Goal: Task Accomplishment & Management: Manage account settings

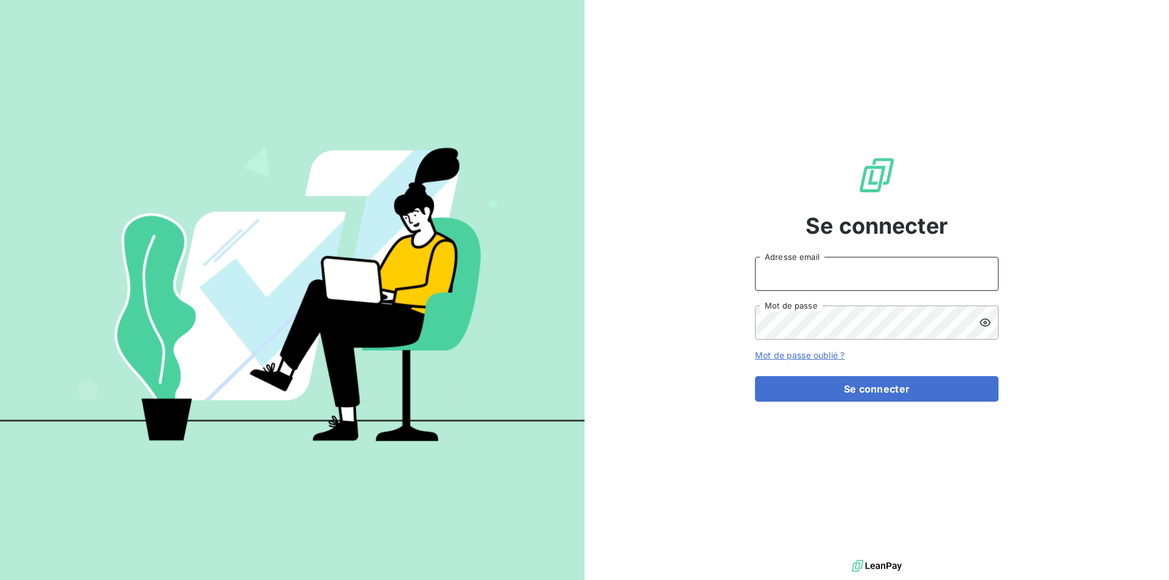
click at [814, 275] on input "Adresse email" at bounding box center [877, 274] width 244 height 34
drag, startPoint x: 829, startPoint y: 277, endPoint x: 429, endPoint y: 259, distance: 401.0
click at [429, 259] on div "Se connecter [EMAIL_ADDRESS][DOMAIN_NAME] Adresse email Mot de passe Mot de pas…" at bounding box center [584, 290] width 1169 height 580
type input "[EMAIL_ADDRESS][DOMAIN_NAME]"
click at [994, 324] on div at bounding box center [988, 323] width 19 height 34
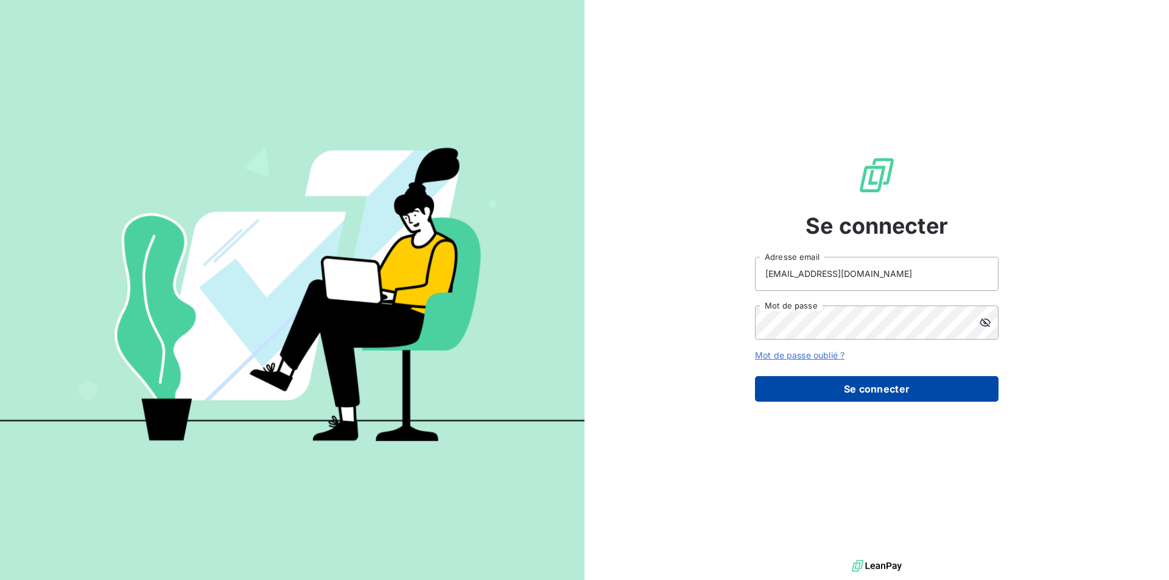
click at [860, 388] on button "Se connecter" at bounding box center [877, 389] width 244 height 26
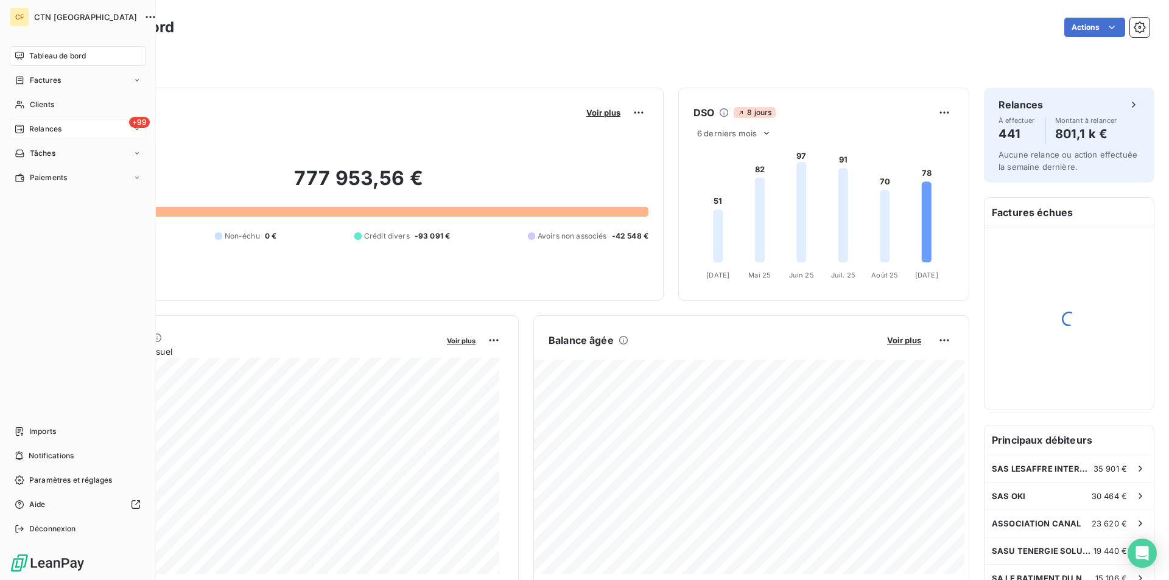
click at [30, 131] on span "Relances" at bounding box center [45, 129] width 32 height 11
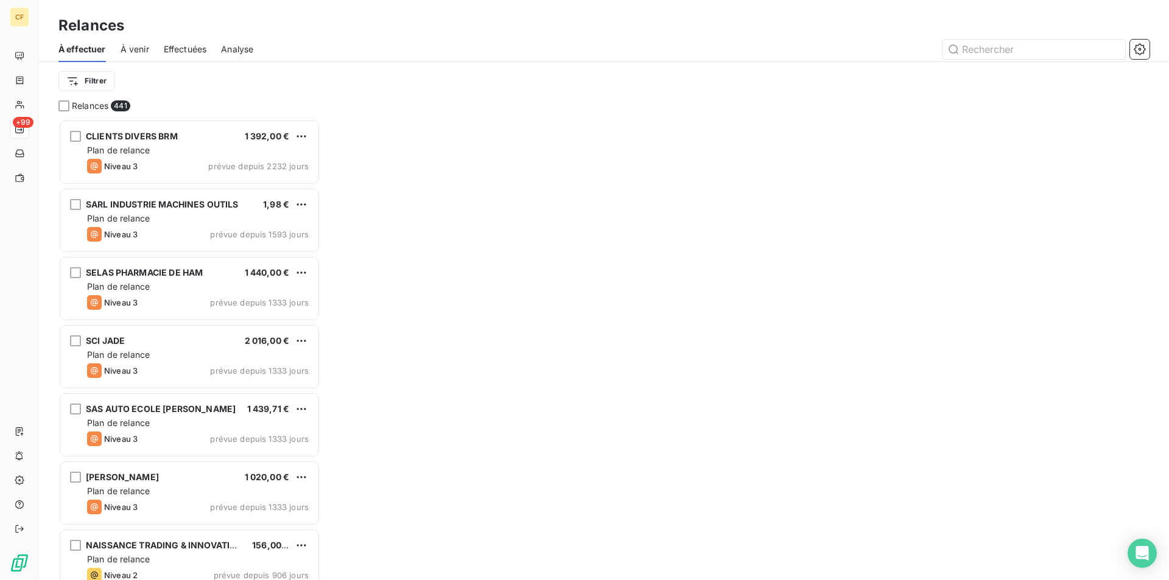
scroll to position [452, 253]
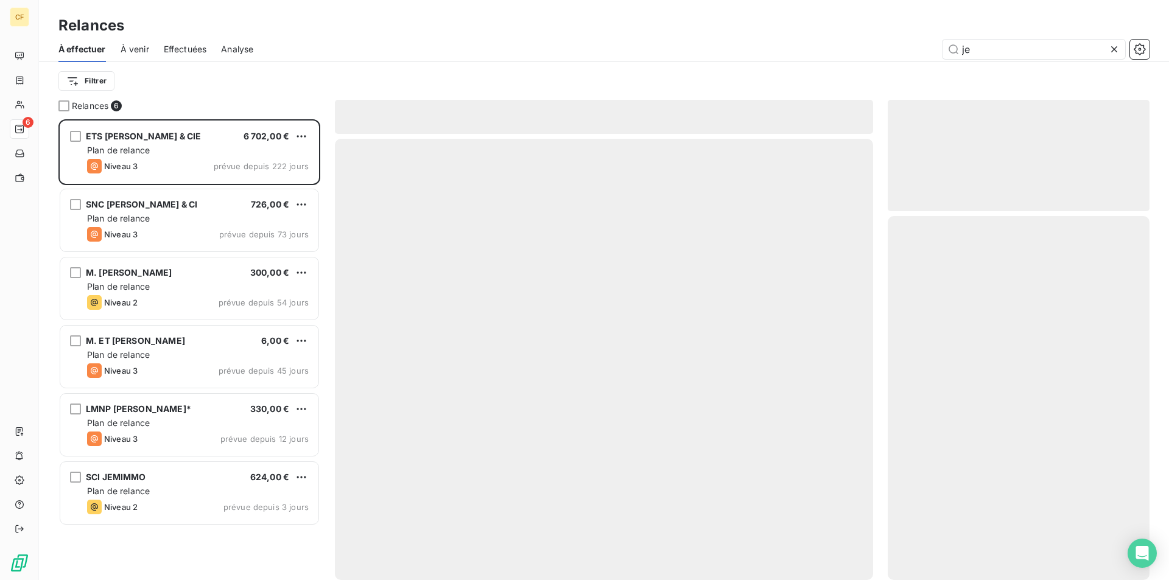
scroll to position [452, 253]
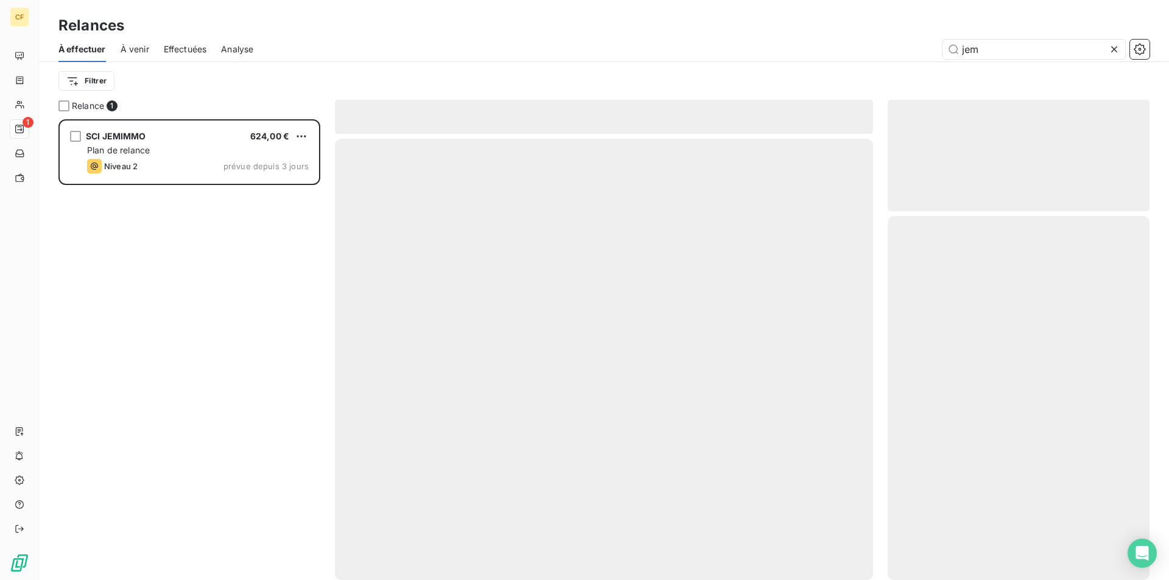
scroll to position [452, 253]
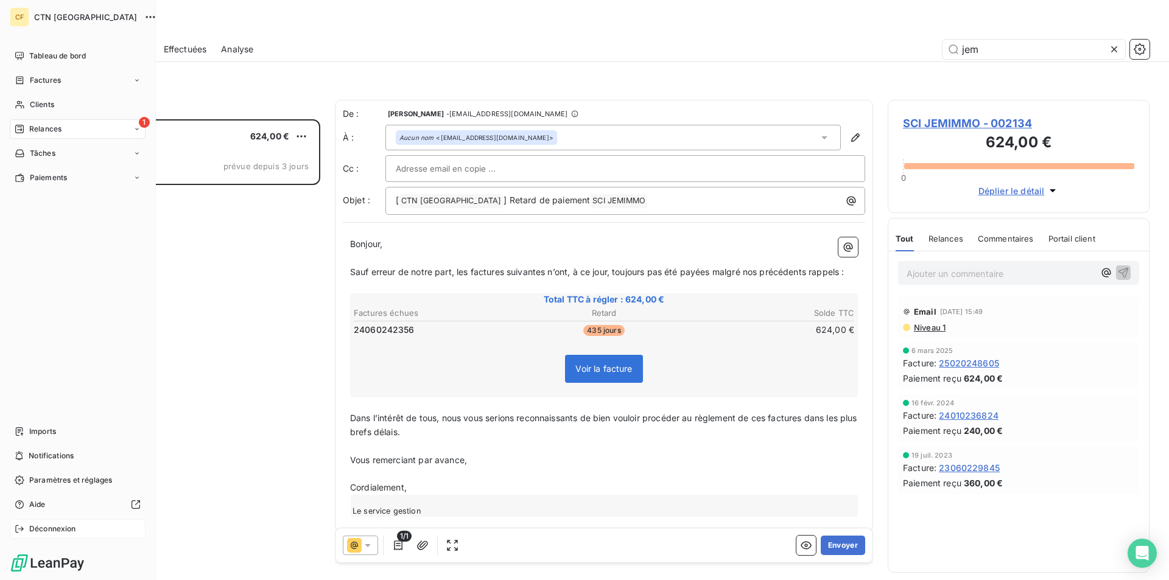
type input "jem"
click at [55, 528] on span "Déconnexion" at bounding box center [52, 529] width 47 height 11
